Goal: Information Seeking & Learning: Learn about a topic

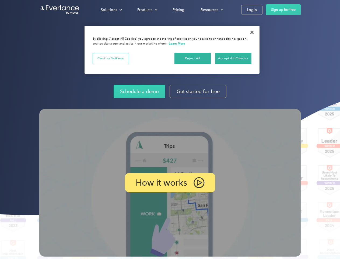
click at [170, 129] on img at bounding box center [170, 182] width 262 height 147
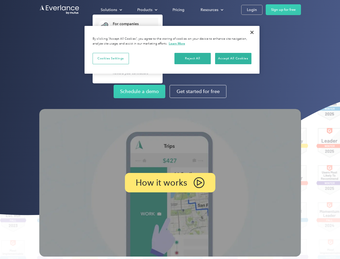
click at [111, 10] on div "Solutions" at bounding box center [109, 9] width 16 height 7
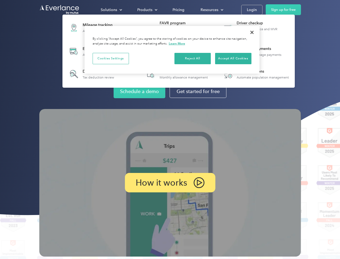
click at [147, 10] on div "Products" at bounding box center [144, 9] width 15 height 7
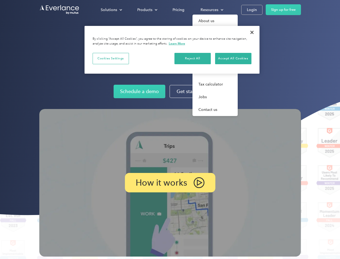
click at [211, 10] on div "Resources" at bounding box center [210, 9] width 18 height 7
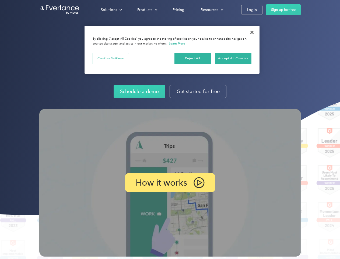
click at [170, 182] on p "How it works" at bounding box center [161, 182] width 51 height 6
click at [111, 58] on button "Cookies Settings" at bounding box center [111, 58] width 36 height 11
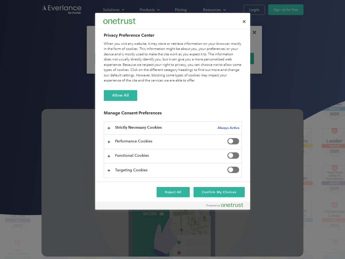
click at [193, 58] on div "When you visit any website, it may store or retrieve information on your browse…" at bounding box center [173, 62] width 138 height 42
click at [233, 58] on div "When you visit any website, it may store or retrieve information on your browse…" at bounding box center [173, 62] width 138 height 42
click at [252, 32] on div at bounding box center [172, 129] width 345 height 259
